Goal: Task Accomplishment & Management: Use online tool/utility

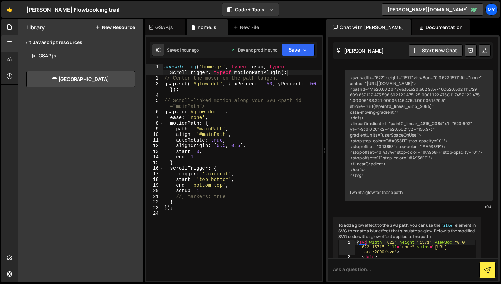
scroll to position [5242, 0]
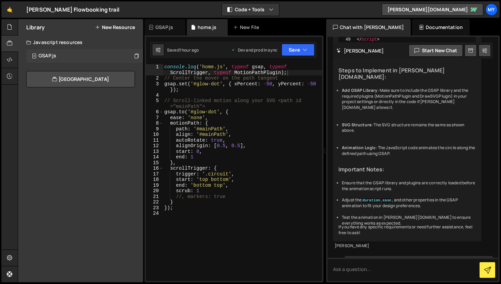
click at [51, 57] on div "GSAP.js" at bounding box center [48, 56] width 18 height 6
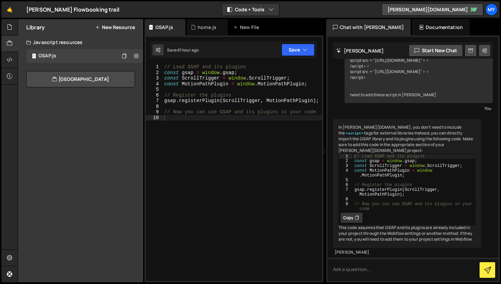
scroll to position [70, 0]
click at [200, 32] on div "home.js" at bounding box center [207, 27] width 41 height 16
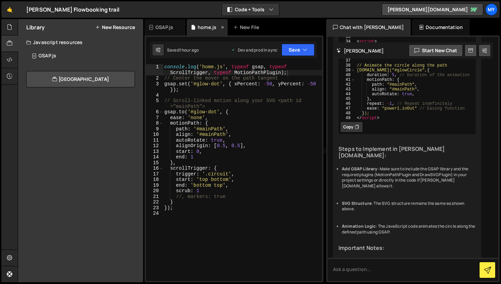
scroll to position [5242, 0]
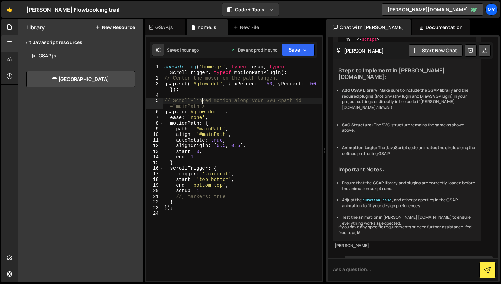
click at [204, 102] on div "console . log ( 'home.js' , typeof gsap , typeof ScrollTrigger , typeof MotionP…" at bounding box center [242, 181] width 159 height 234
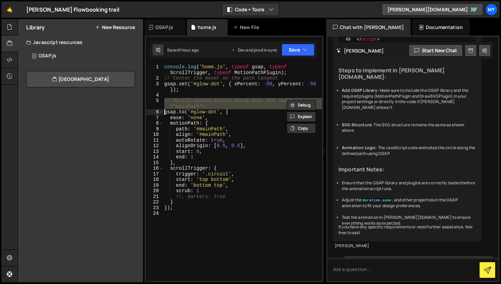
click at [204, 102] on div "console . log ( 'home.js' , typeof gsap , typeof ScrollTrigger , typeof MotionP…" at bounding box center [242, 181] width 159 height 234
click at [190, 102] on div "console . log ( 'home.js' , typeof gsap , typeof ScrollTrigger , typeof MotionP…" at bounding box center [242, 172] width 159 height 217
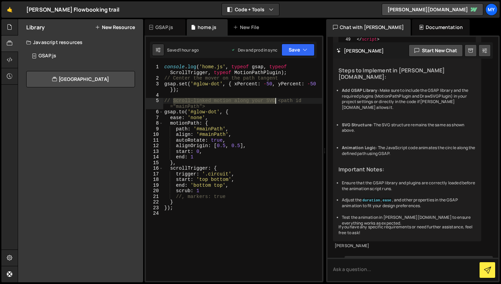
drag, startPoint x: 173, startPoint y: 100, endPoint x: 276, endPoint y: 99, distance: 102.7
click at [276, 99] on div "console . log ( 'home.js' , typeof gsap , typeof ScrollTrigger , typeof MotionP…" at bounding box center [242, 181] width 159 height 234
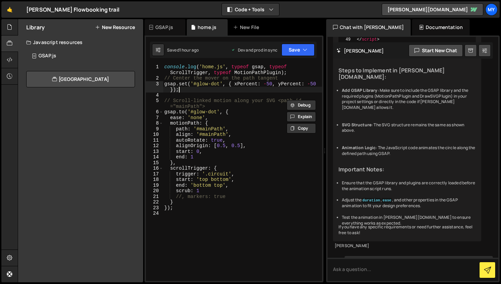
click at [200, 91] on div "console . log ( 'home.js' , typeof gsap , typeof ScrollTrigger , typeof MotionP…" at bounding box center [242, 181] width 159 height 234
type textarea "gsap.set('#glow-dot', { xPercent: -50, yPercent: -50 });"
click at [305, 52] on icon "button" at bounding box center [305, 49] width 5 height 7
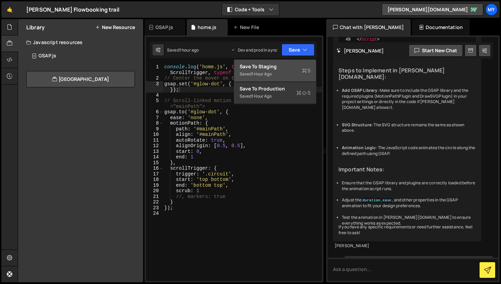
click at [278, 73] on div "Saved 1 hour ago" at bounding box center [275, 74] width 71 height 8
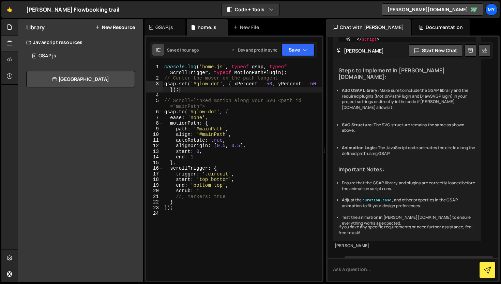
click at [157, 49] on icon at bounding box center [158, 49] width 5 height 7
select select "editor"
select select "ace/theme/monokai"
type input "14"
checkbox input "true"
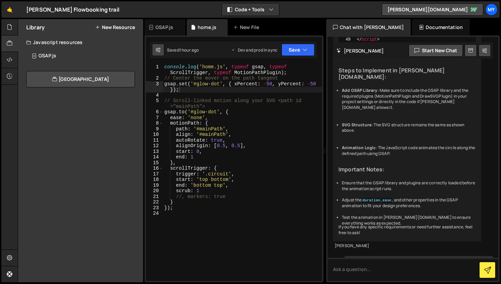
checkbox input "true"
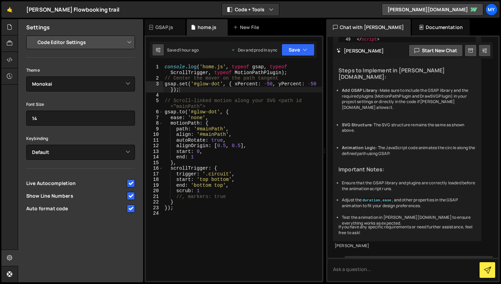
click at [162, 49] on button at bounding box center [158, 50] width 12 height 12
click at [158, 48] on icon at bounding box center [158, 49] width 5 height 7
click at [239, 51] on div "Dev and prod in sync" at bounding box center [254, 50] width 46 height 6
click at [3, 22] on div at bounding box center [9, 27] width 17 height 16
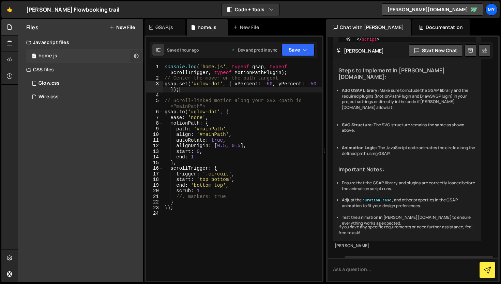
click at [134, 56] on icon at bounding box center [136, 56] width 5 height 6
type input "home"
radio input "true"
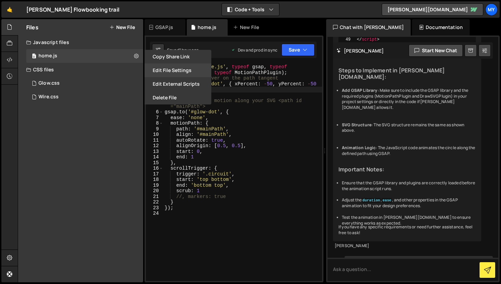
click at [156, 71] on button "Edit File Settings" at bounding box center [178, 70] width 67 height 14
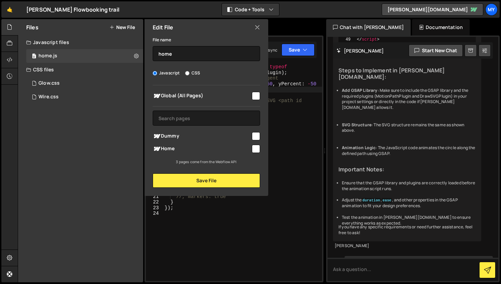
click at [238, 148] on span "Home" at bounding box center [202, 149] width 98 height 8
checkbox input "true"
click at [259, 179] on button "Save File" at bounding box center [206, 180] width 107 height 14
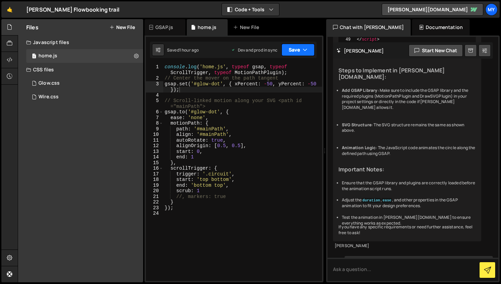
click at [302, 46] on button "Save" at bounding box center [298, 50] width 33 height 12
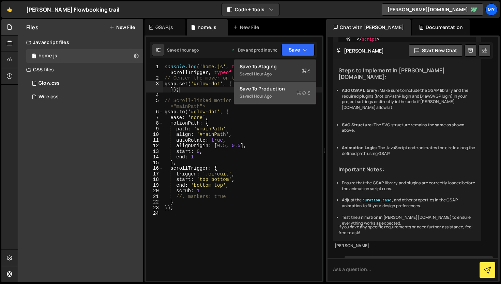
click at [286, 83] on button "Save to Production S Saved 1 hour ago" at bounding box center [275, 93] width 82 height 22
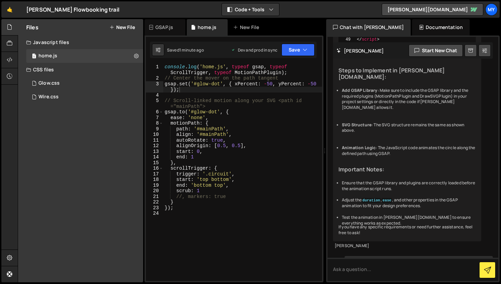
click at [224, 69] on div "console . log ( 'home.js' , typeof gsap , typeof ScrollTrigger , typeof MotionP…" at bounding box center [242, 181] width 159 height 234
click at [192, 89] on div "console . log ( 'home.js' , typeof gsap , typeof ScrollTrigger , typeof MotionP…" at bounding box center [242, 181] width 159 height 234
click at [193, 90] on div "console . log ( 'home.js' , typeof gsap , typeof ScrollTrigger , typeof MotionP…" at bounding box center [242, 181] width 159 height 234
click at [210, 107] on div "console . log ( 'home.js' , typeof gsap , typeof ScrollTrigger , typeof MotionP…" at bounding box center [242, 181] width 159 height 234
click at [242, 130] on div "console . log ( 'home.js' , typeof gsap , typeof ScrollTrigger , typeof MotionP…" at bounding box center [242, 181] width 159 height 234
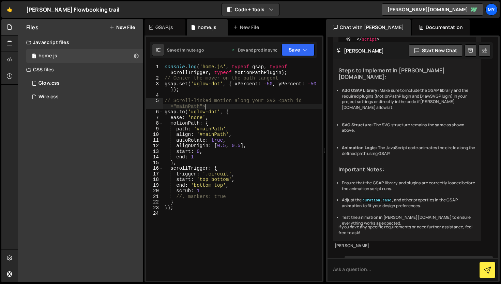
type textarea "path: '#mainPath',"
click at [194, 212] on div "console . log ( 'home.js' , typeof gsap , typeof ScrollTrigger , typeof MotionP…" at bounding box center [242, 181] width 159 height 234
click at [188, 207] on div "console . log ( 'home.js' , typeof gsap , typeof ScrollTrigger , typeof MotionP…" at bounding box center [242, 181] width 159 height 234
click at [168, 30] on div "GSAP.js" at bounding box center [165, 27] width 18 height 7
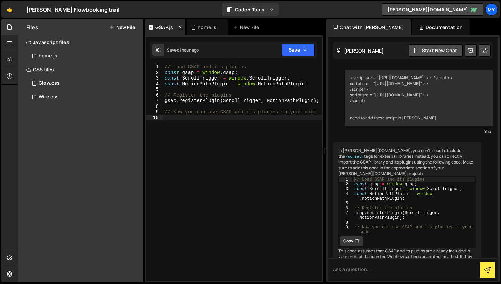
scroll to position [70, 0]
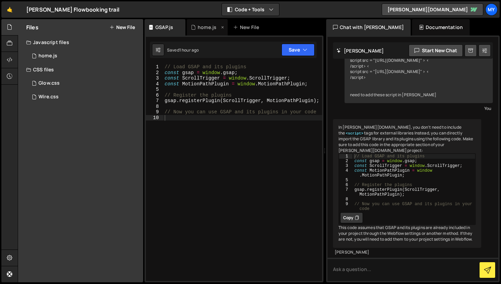
click at [201, 28] on div "home.js" at bounding box center [207, 27] width 19 height 7
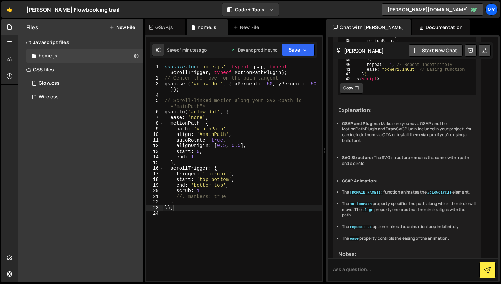
scroll to position [5242, 0]
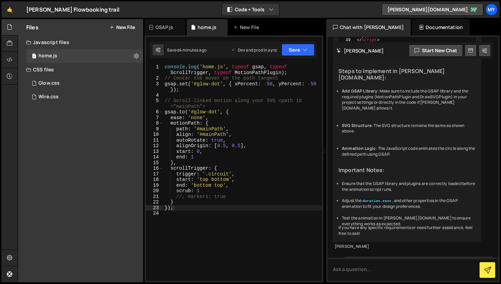
click at [240, 158] on div "console . log ( 'home.js' , typeof gsap , typeof ScrollTrigger , typeof MotionP…" at bounding box center [242, 181] width 159 height 234
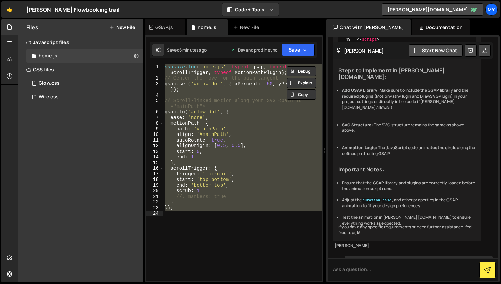
click at [212, 177] on div "console . log ( 'home.js' , typeof gsap , typeof ScrollTrigger , typeof MotionP…" at bounding box center [242, 172] width 159 height 217
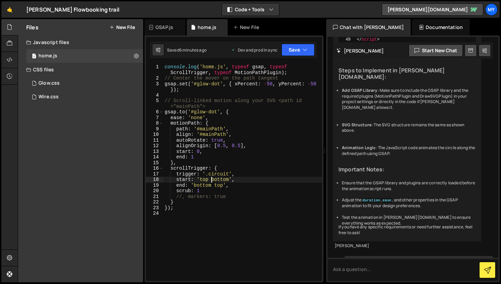
click at [214, 209] on div "console . log ( 'home.js' , typeof gsap , typeof ScrollTrigger , typeof MotionP…" at bounding box center [242, 181] width 159 height 234
type textarea "});"
